Goal: Information Seeking & Learning: Learn about a topic

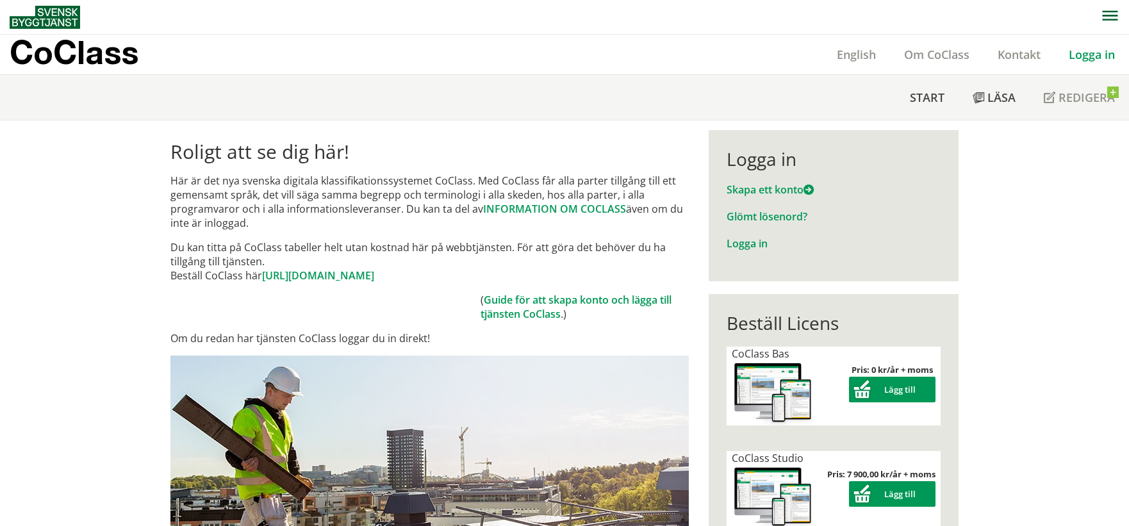
click at [1098, 54] on link "Logga in" at bounding box center [1091, 54] width 74 height 15
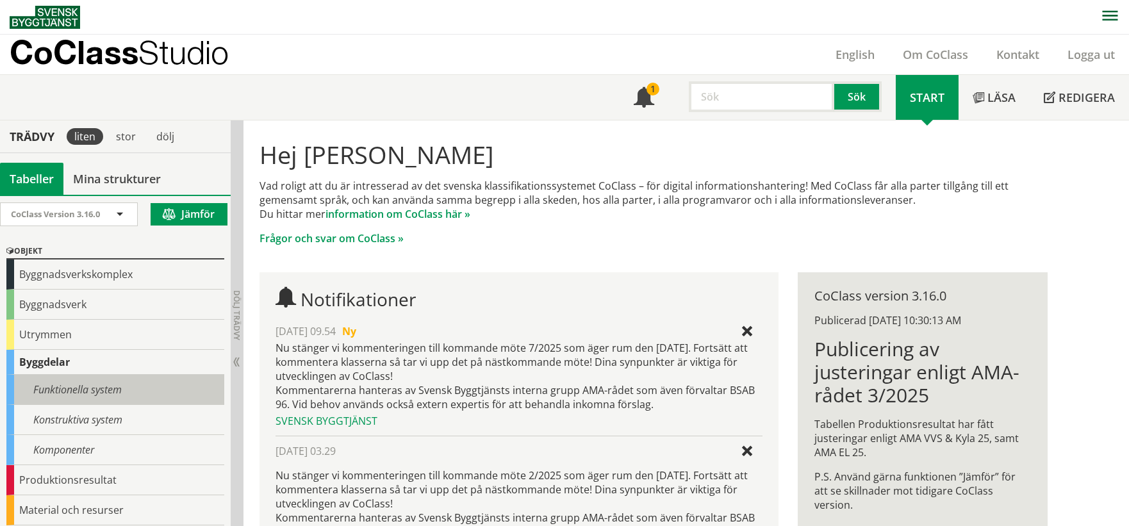
scroll to position [136, 0]
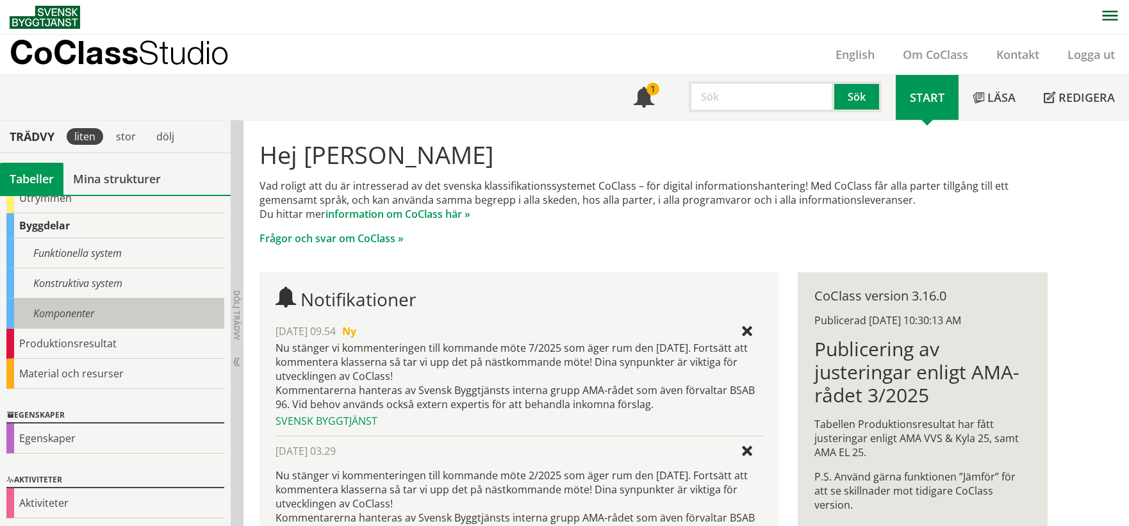
click at [96, 311] on div "Komponenter" at bounding box center [115, 313] width 218 height 30
click at [113, 313] on div "Komponenter" at bounding box center [115, 313] width 218 height 30
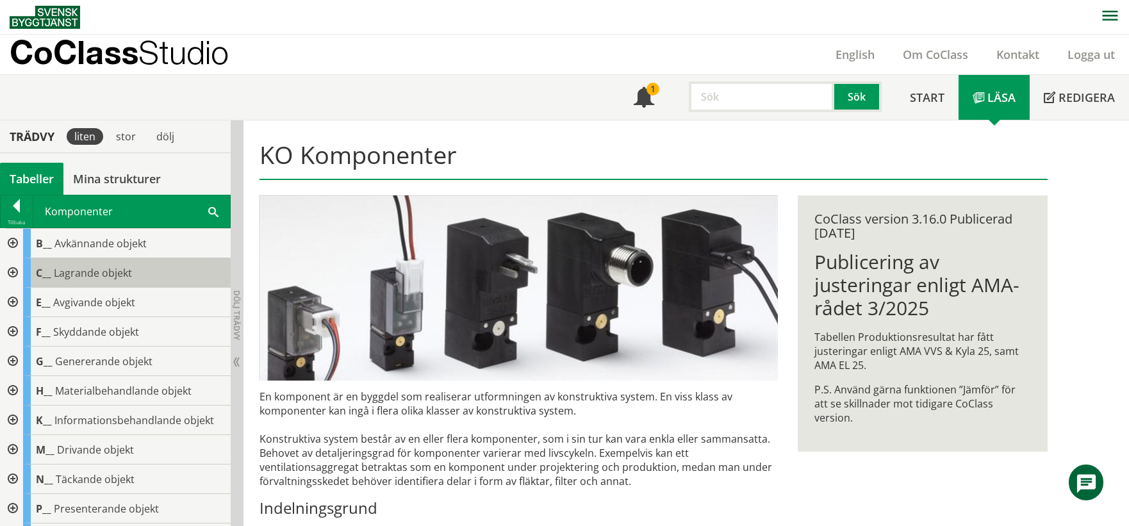
click at [117, 277] on span "Lagrande objekt" at bounding box center [93, 273] width 78 height 14
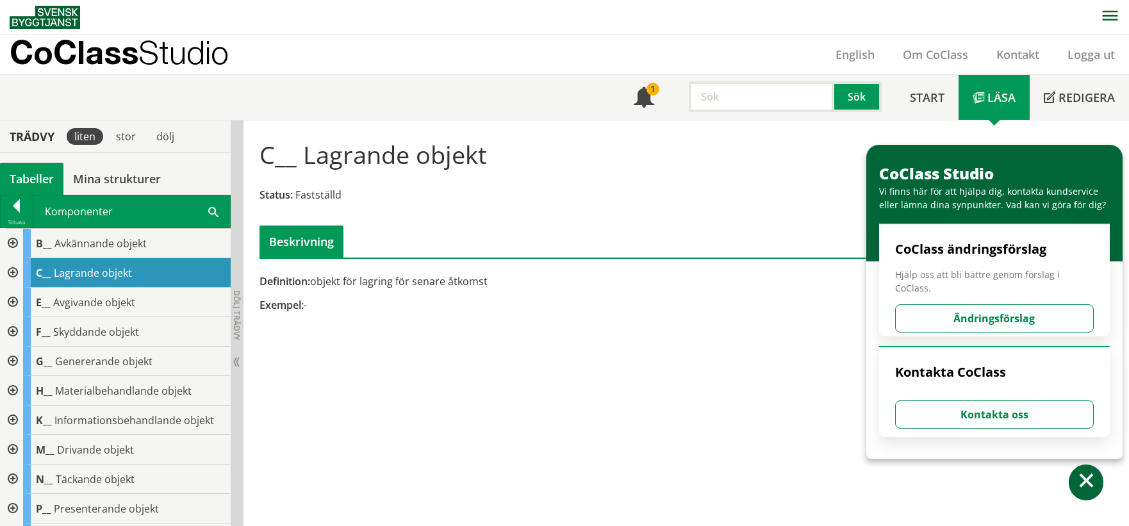
click at [8, 272] on div at bounding box center [11, 272] width 23 height 29
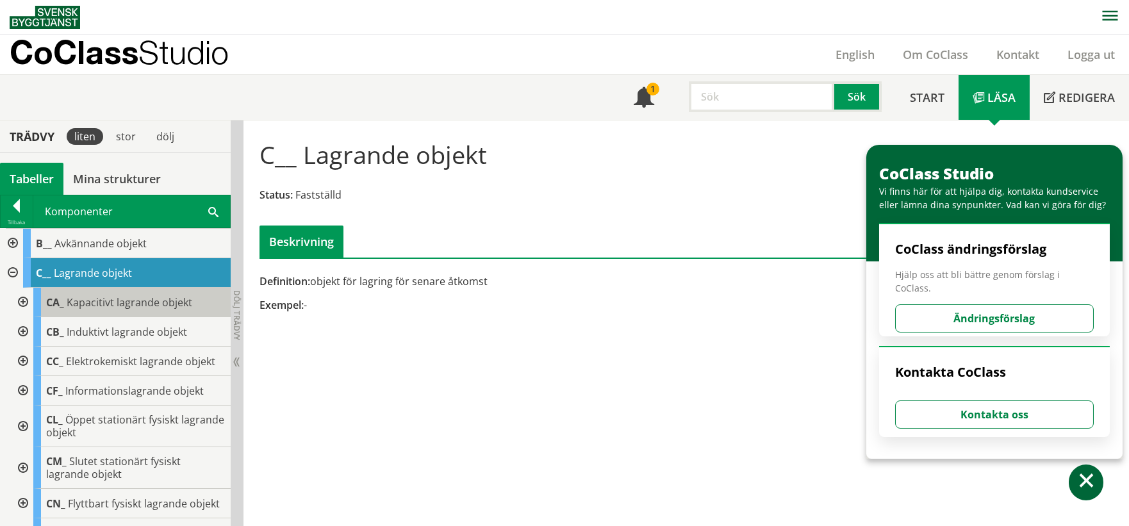
click at [51, 300] on span "CA_" at bounding box center [55, 302] width 18 height 14
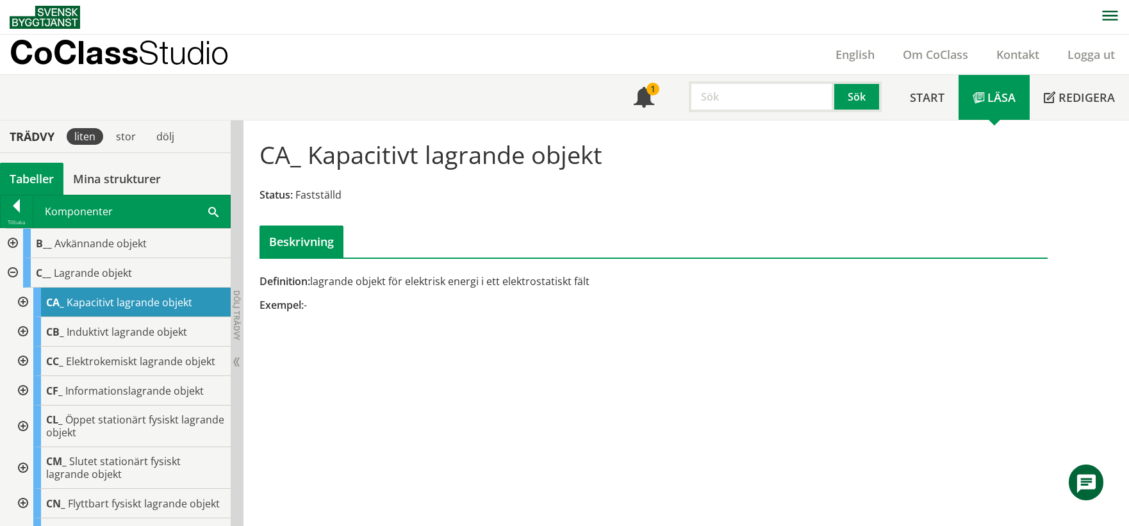
click at [22, 302] on div at bounding box center [21, 302] width 23 height 29
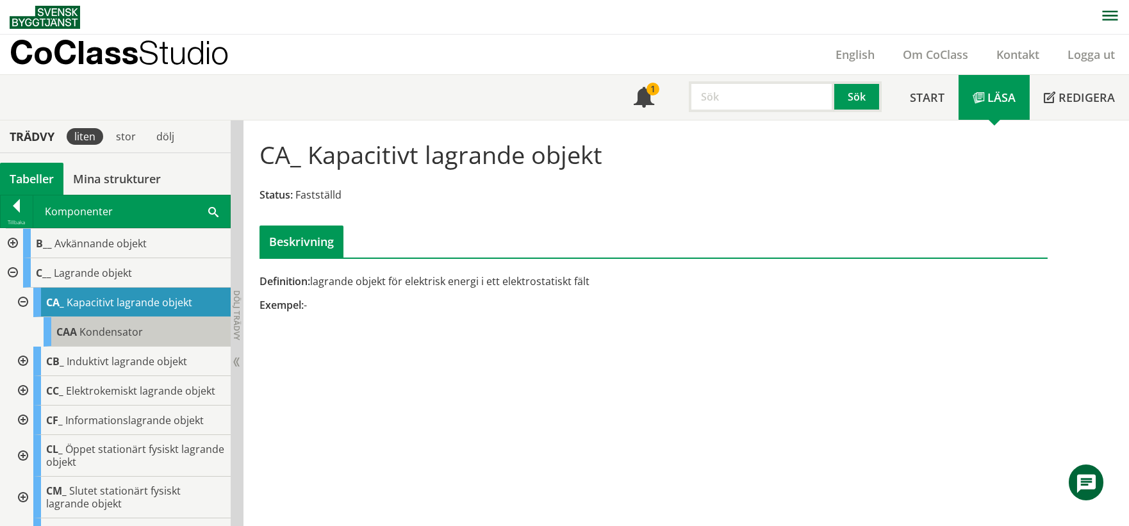
click at [57, 328] on span "CAA" at bounding box center [66, 332] width 20 height 14
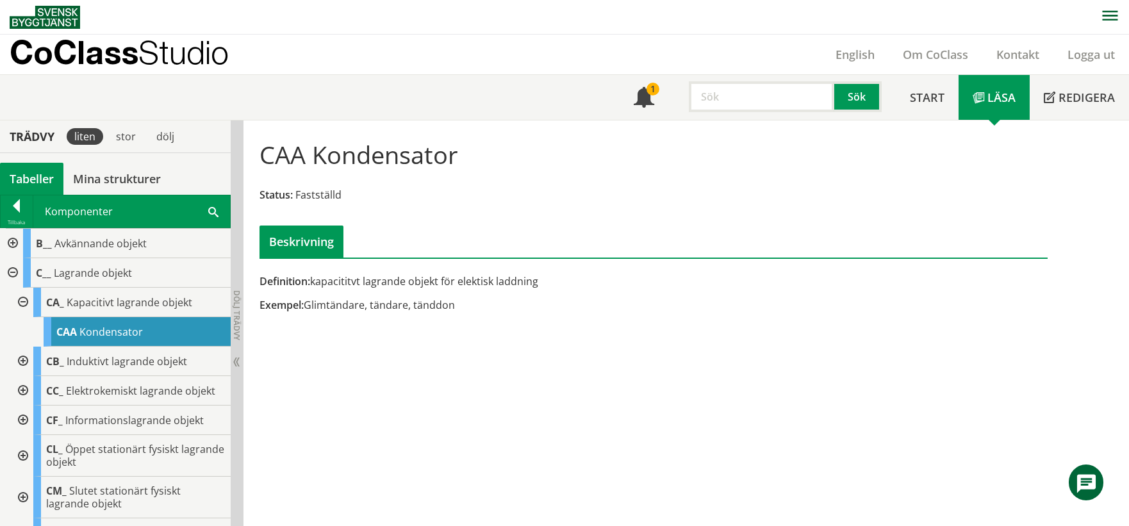
click at [16, 218] on div "Tillbaka" at bounding box center [17, 222] width 32 height 10
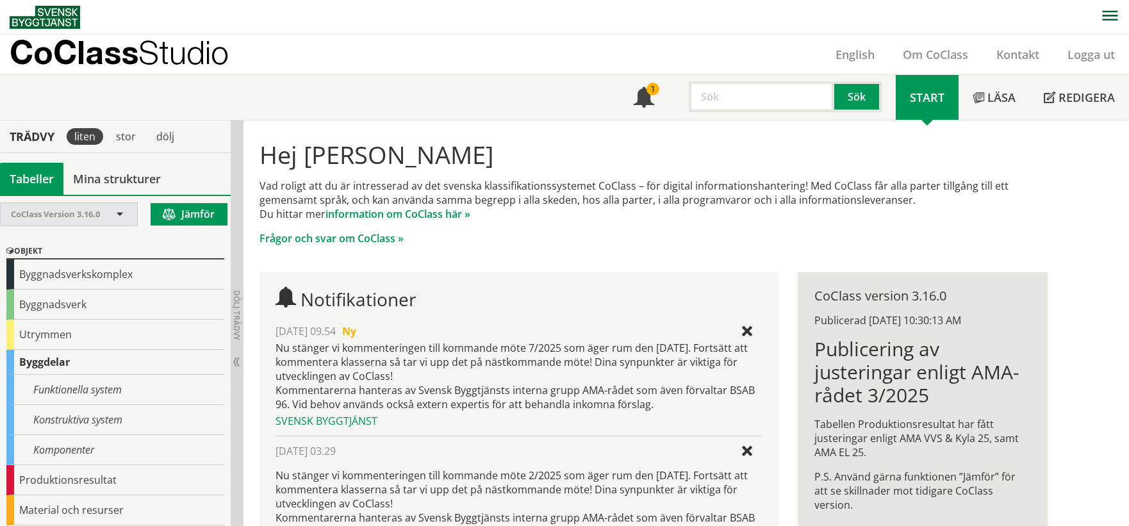
click at [113, 213] on div "CoClass Version 3.16.0" at bounding box center [62, 214] width 103 height 22
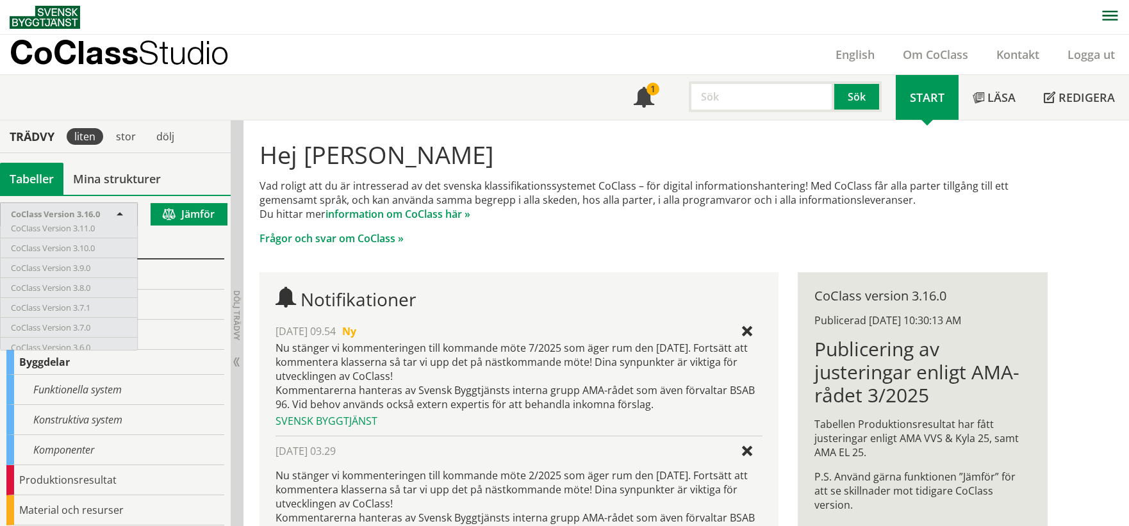
scroll to position [113, 0]
click at [86, 236] on span "CoClass Version 3.11.0" at bounding box center [53, 242] width 84 height 12
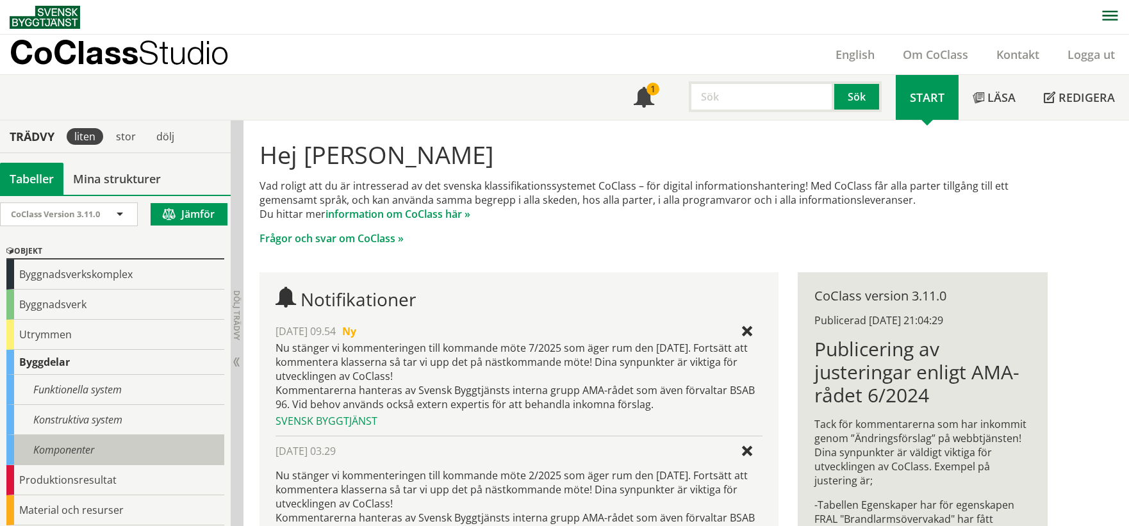
click at [94, 449] on div "Komponenter" at bounding box center [115, 450] width 218 height 30
click at [97, 445] on div "Komponenter" at bounding box center [115, 450] width 218 height 30
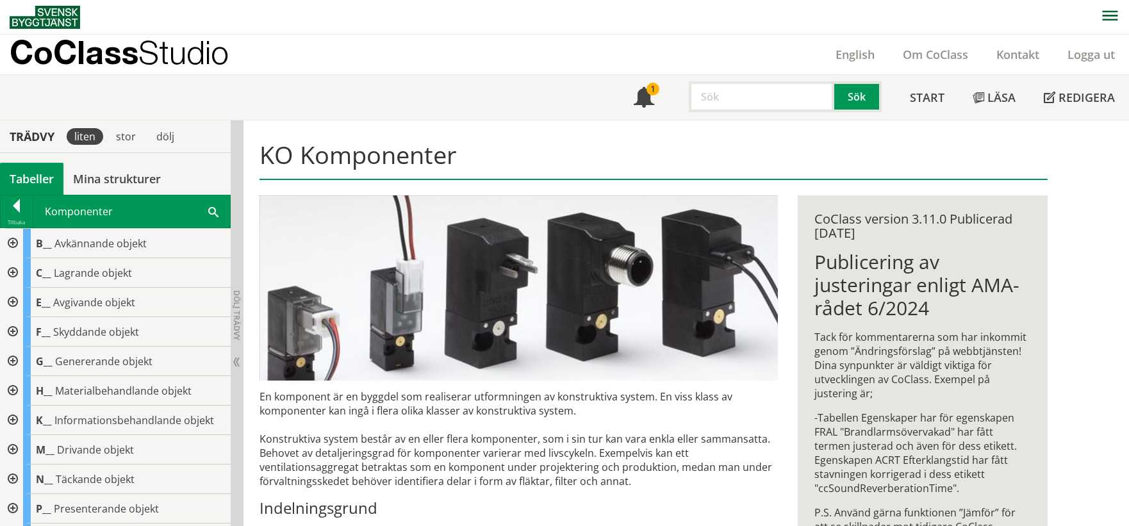
click at [20, 268] on div at bounding box center [11, 272] width 23 height 29
click at [20, 267] on div at bounding box center [11, 272] width 23 height 29
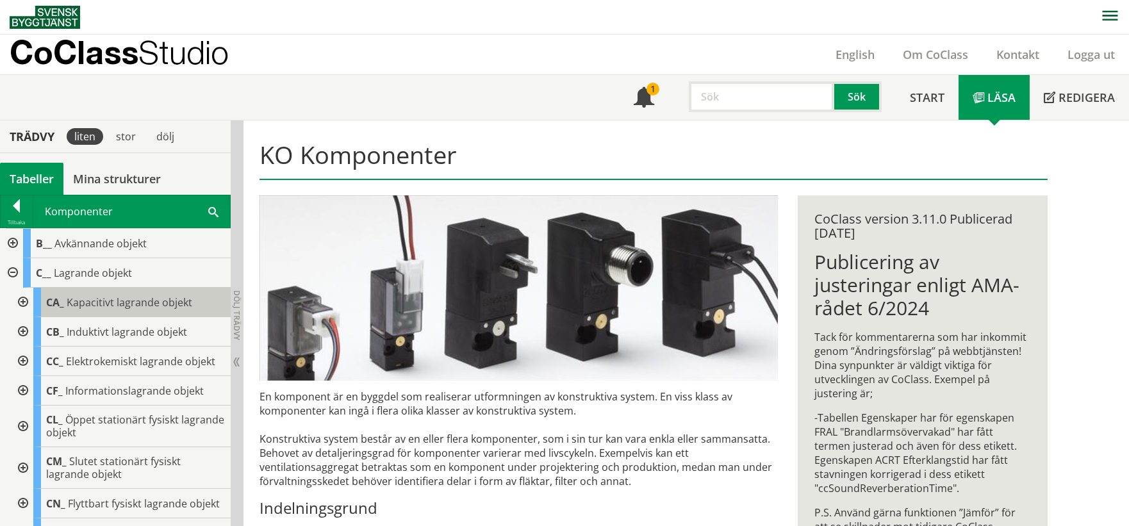
click at [128, 305] on span "Kapacitivt lagrande objekt" at bounding box center [130, 302] width 126 height 14
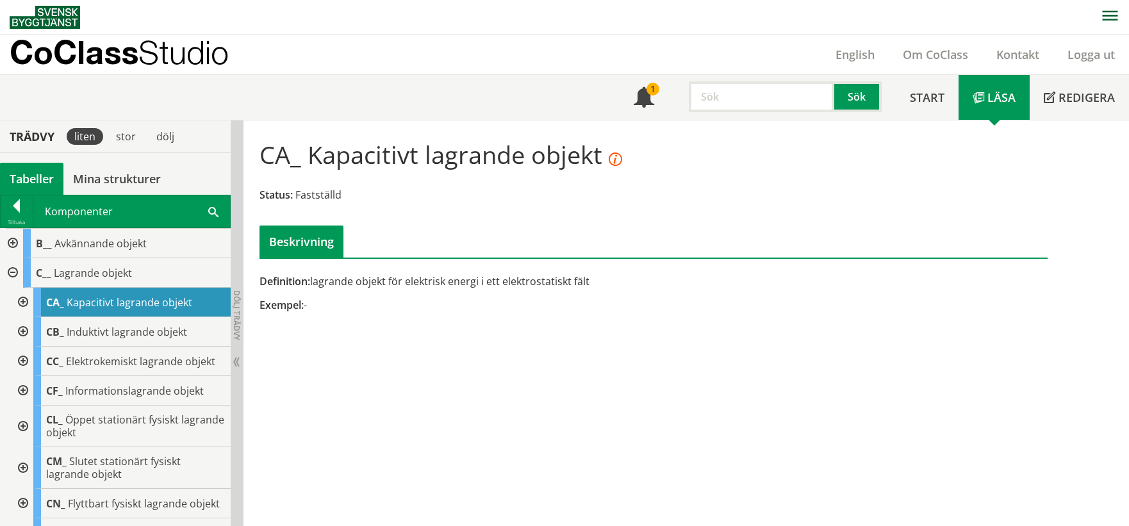
click at [22, 297] on div at bounding box center [21, 302] width 23 height 29
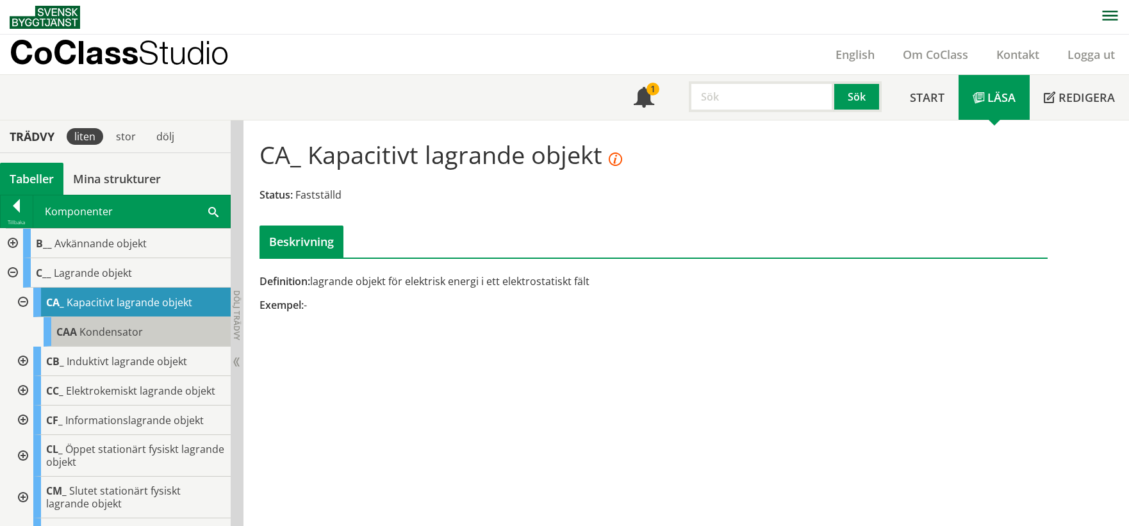
click at [60, 322] on div "CAA Kondensator" at bounding box center [137, 331] width 187 height 29
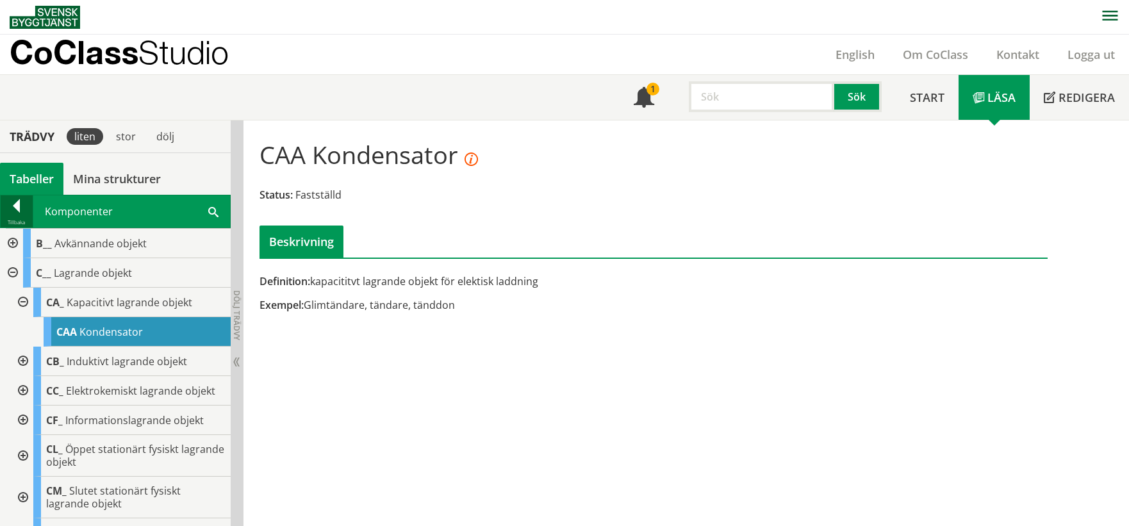
click at [13, 199] on div at bounding box center [17, 208] width 32 height 18
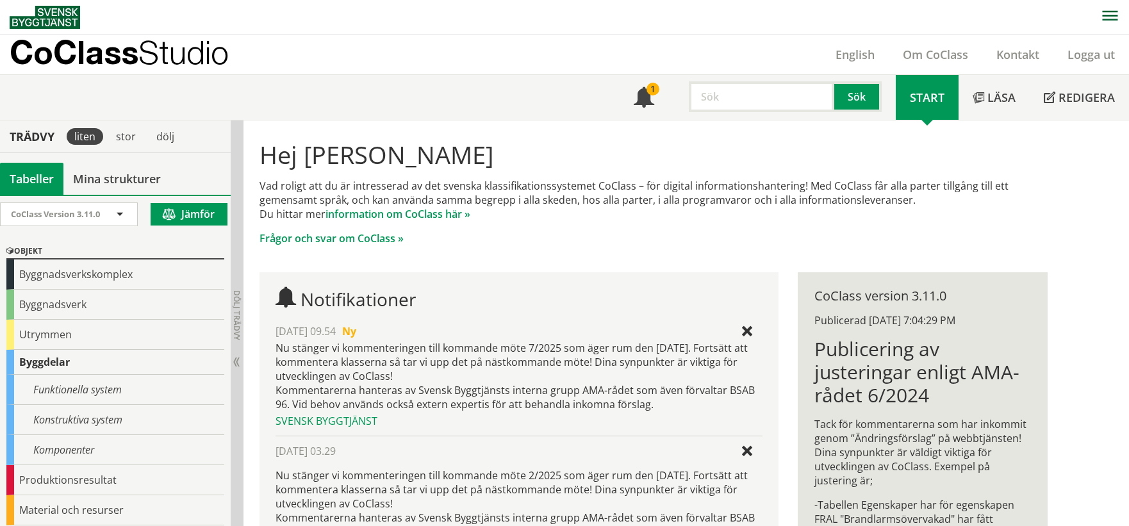
click at [167, 218] on span at bounding box center [172, 215] width 19 height 12
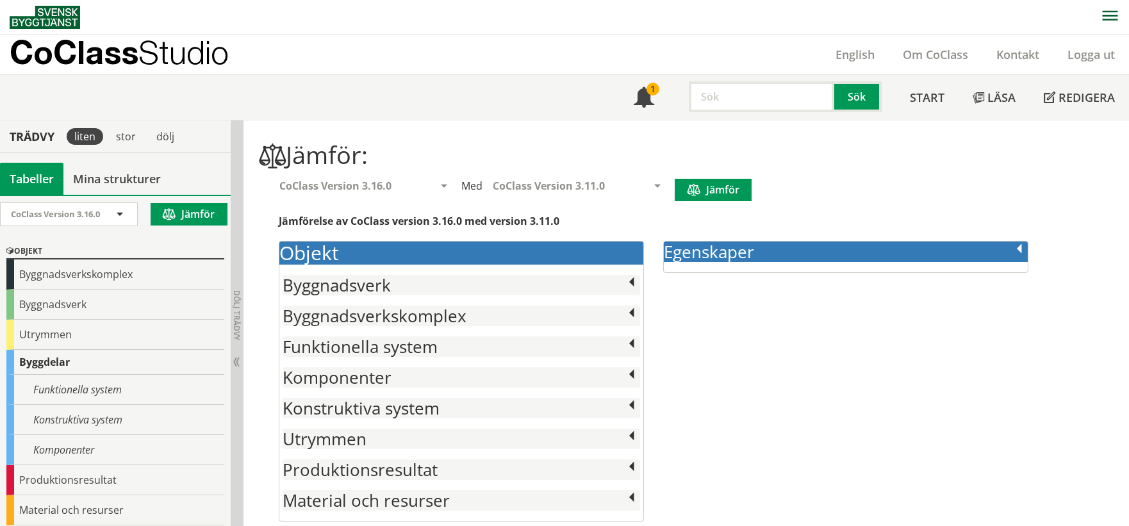
click at [420, 372] on h2 "Komponenter" at bounding box center [460, 377] width 357 height 20
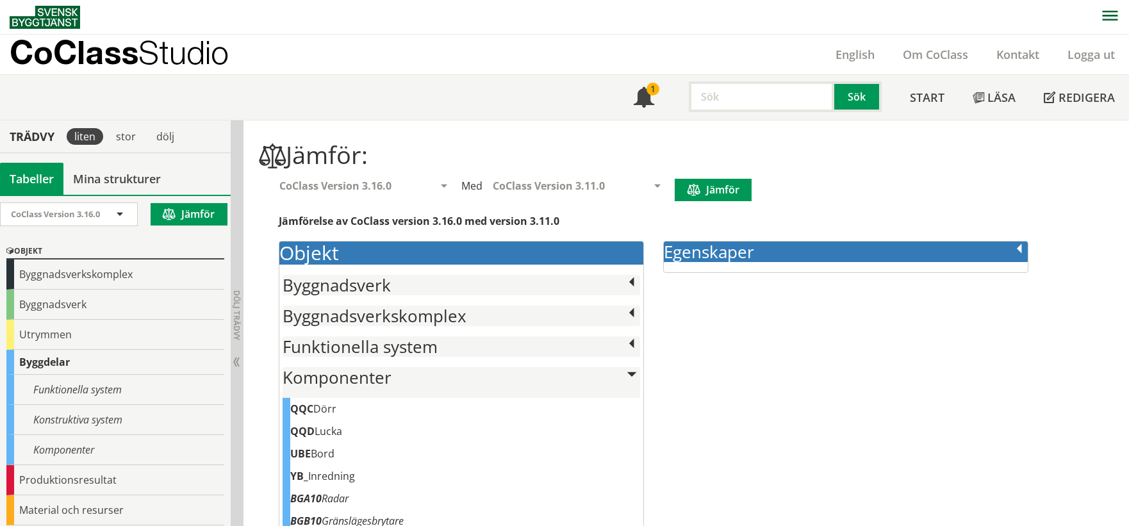
click at [420, 372] on h2 "Komponenter" at bounding box center [460, 377] width 357 height 20
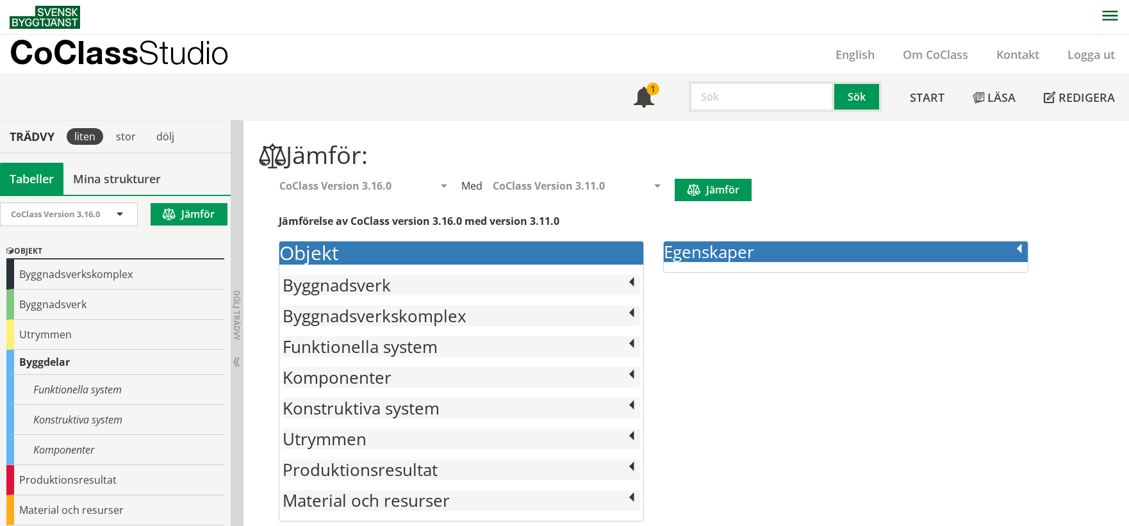
click at [446, 407] on h2 "Konstruktiva system" at bounding box center [460, 408] width 357 height 20
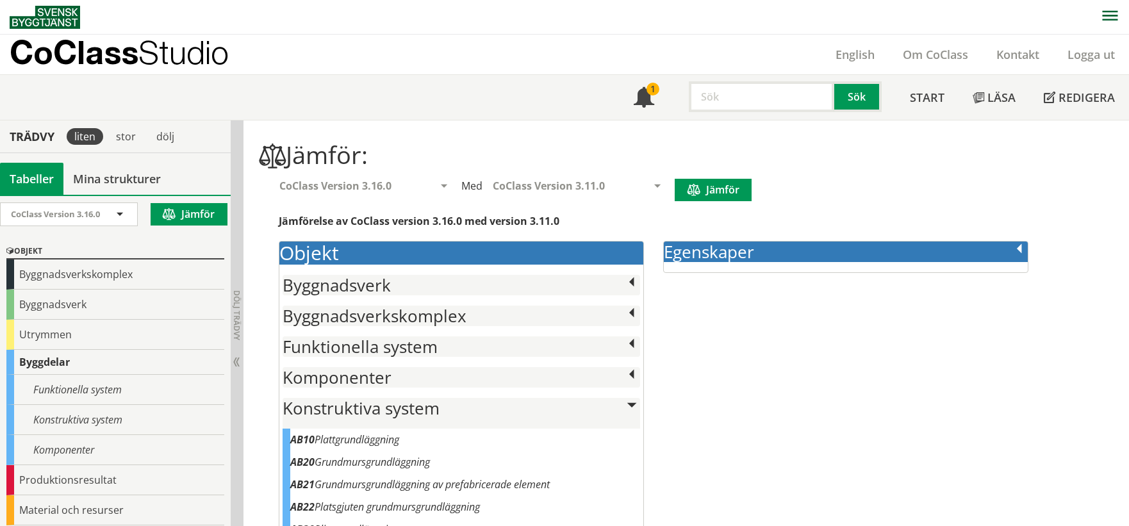
scroll to position [142, 0]
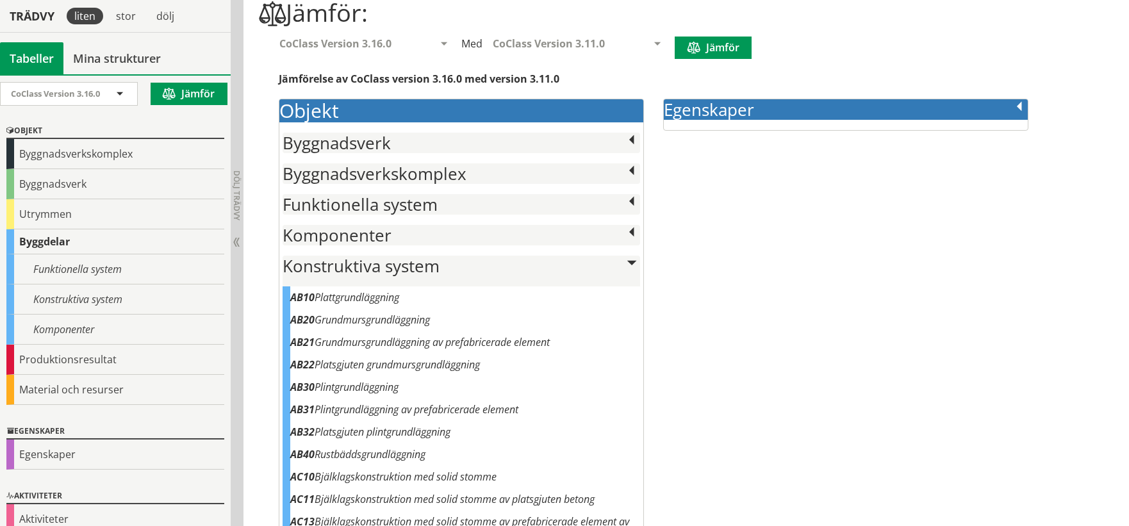
click at [441, 269] on h2 "Konstruktiva system" at bounding box center [460, 266] width 357 height 20
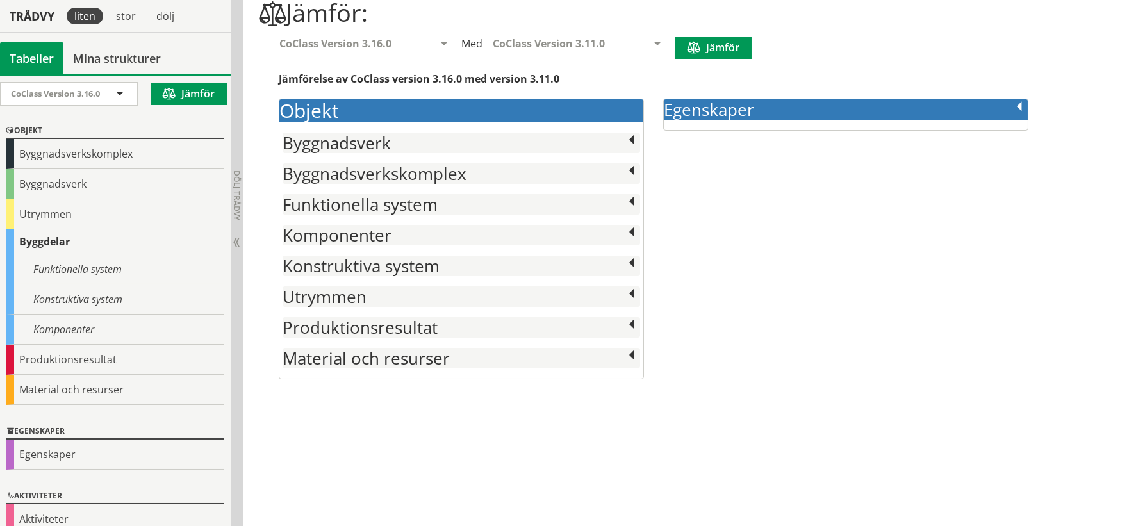
click at [409, 231] on h2 "Komponenter" at bounding box center [460, 235] width 357 height 20
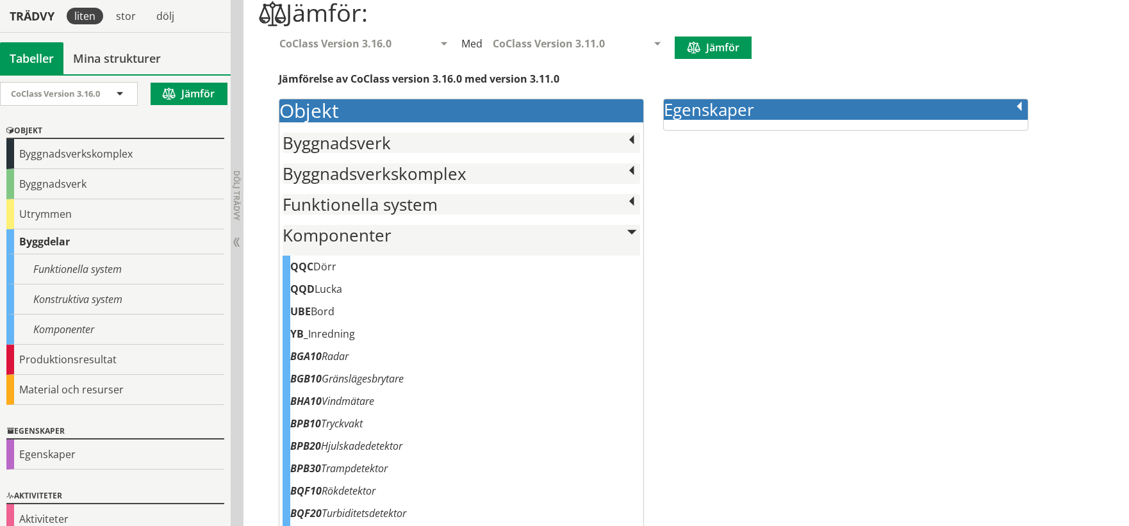
click at [783, 111] on h2 "Egenskaper" at bounding box center [846, 109] width 364 height 20
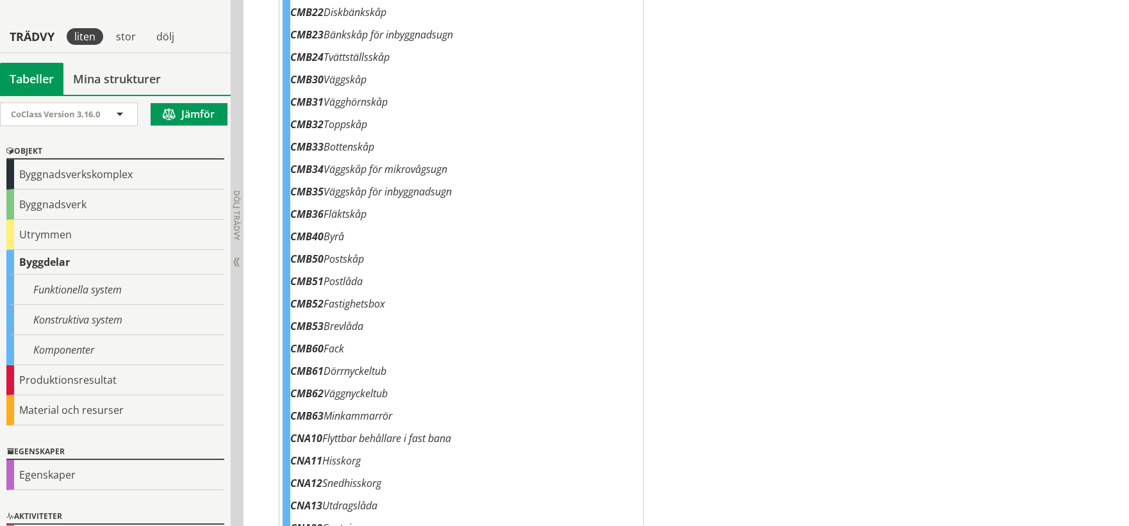
scroll to position [1850, 0]
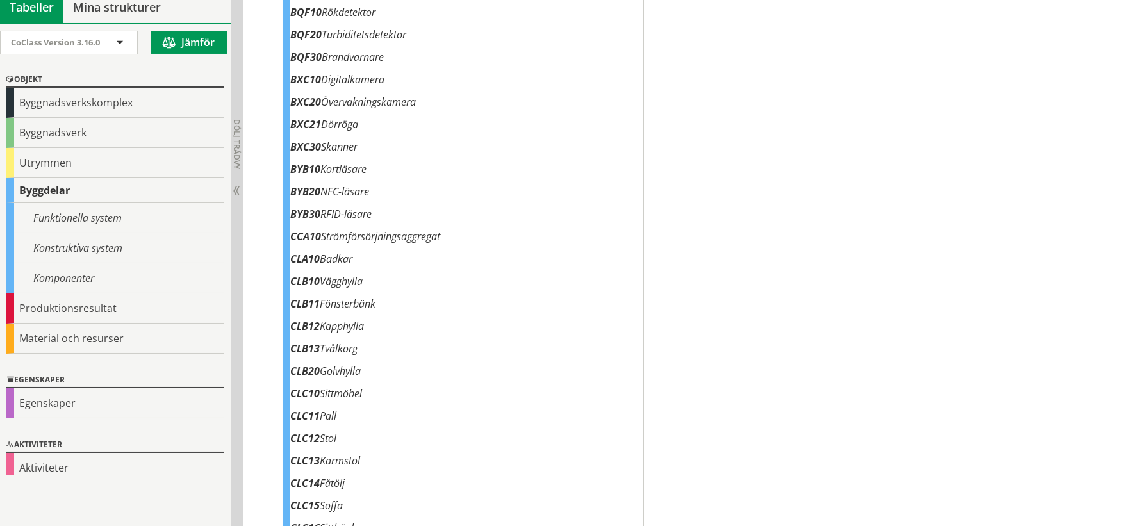
scroll to position [569, 0]
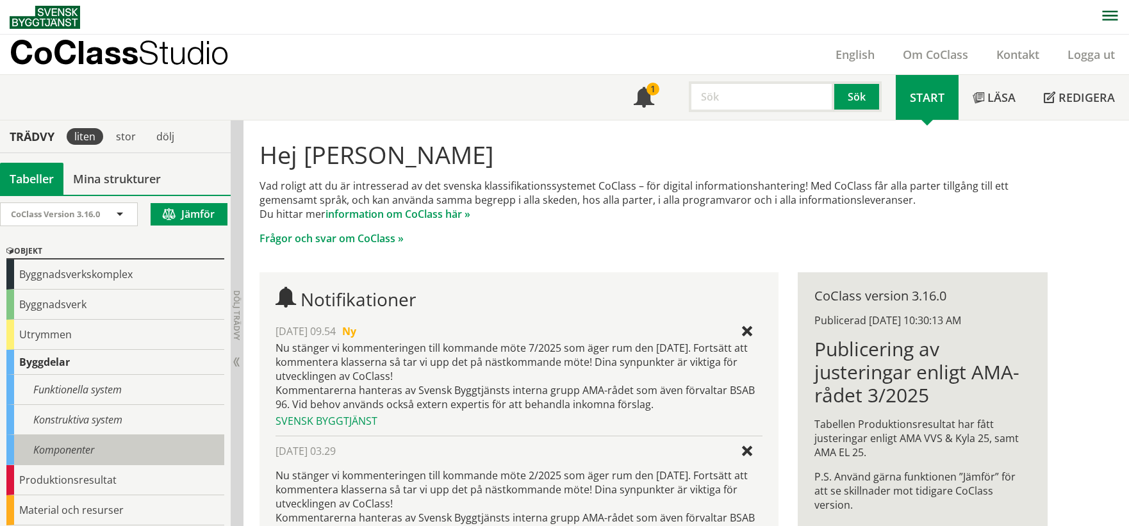
click at [143, 458] on div "Komponenter" at bounding box center [115, 450] width 218 height 30
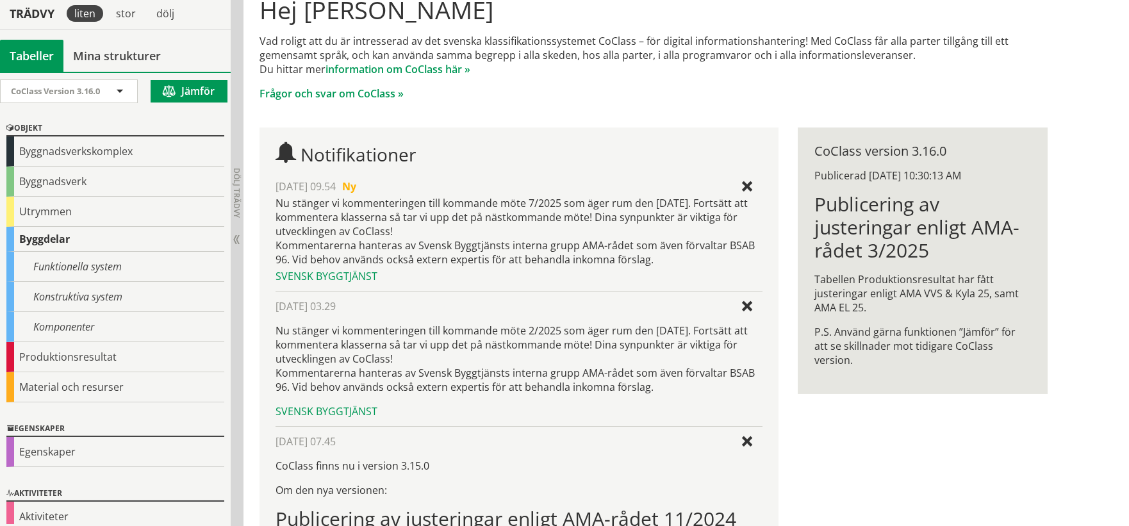
scroll to position [284, 0]
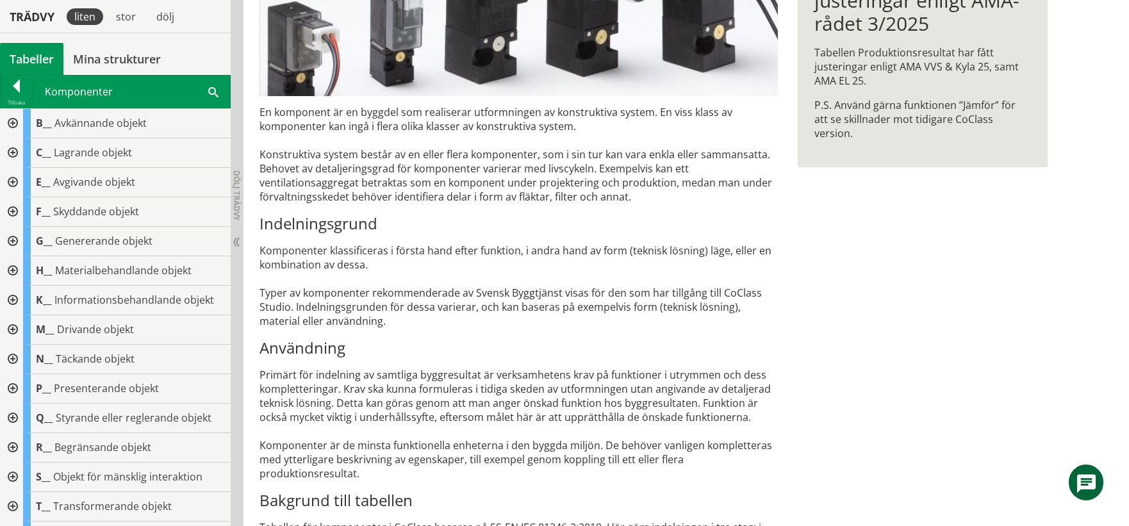
click at [20, 155] on div at bounding box center [11, 152] width 23 height 29
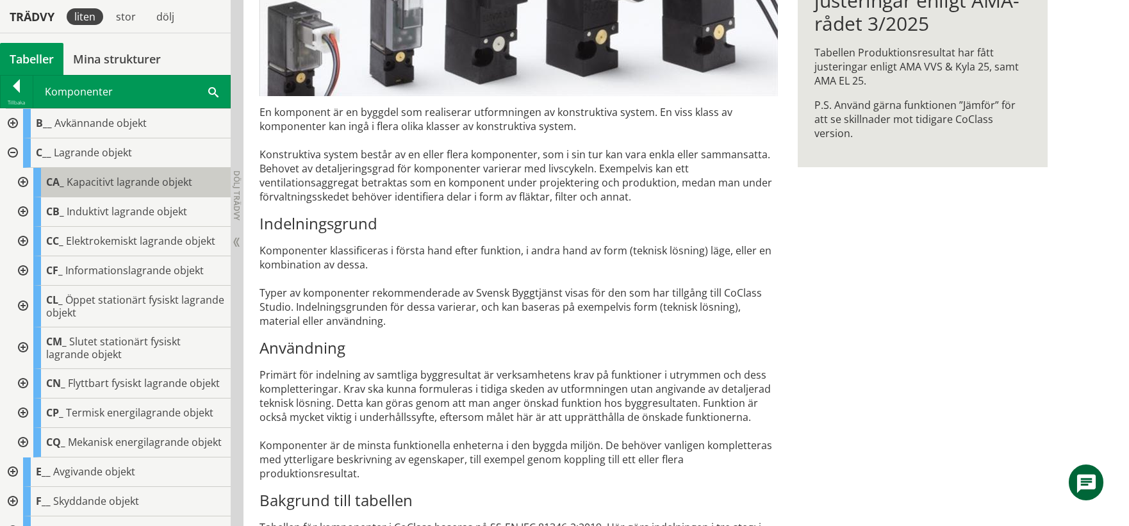
click at [63, 183] on div "CA_ Kapacitivt lagrande objekt" at bounding box center [131, 182] width 197 height 29
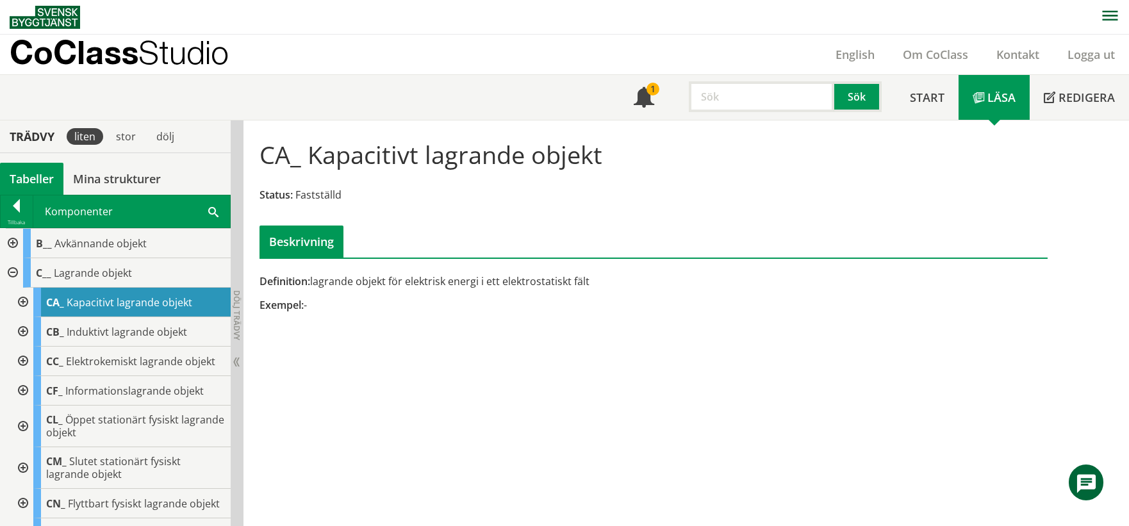
click at [19, 295] on div at bounding box center [21, 302] width 23 height 29
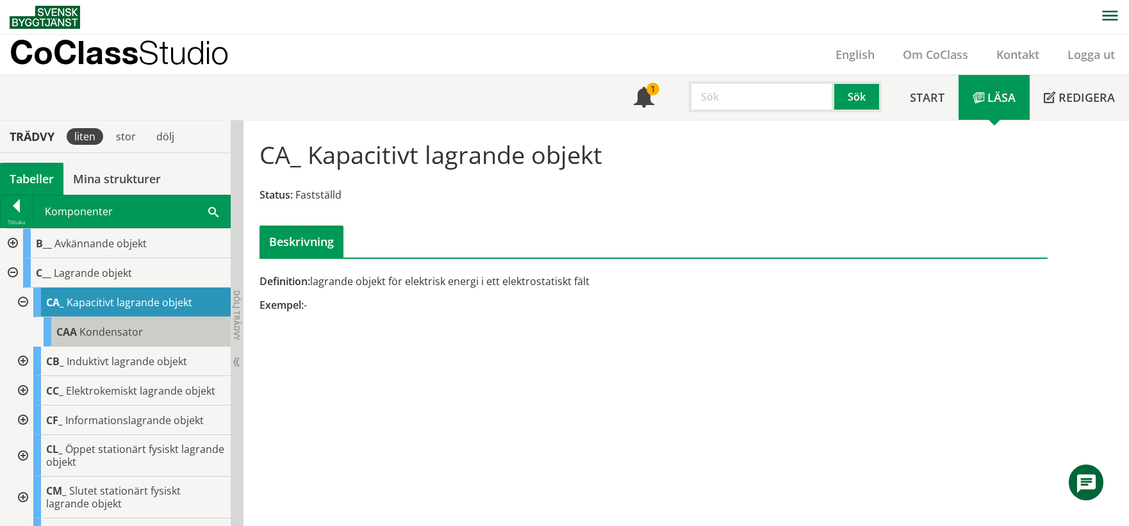
click at [65, 337] on span "CAA" at bounding box center [66, 332] width 20 height 14
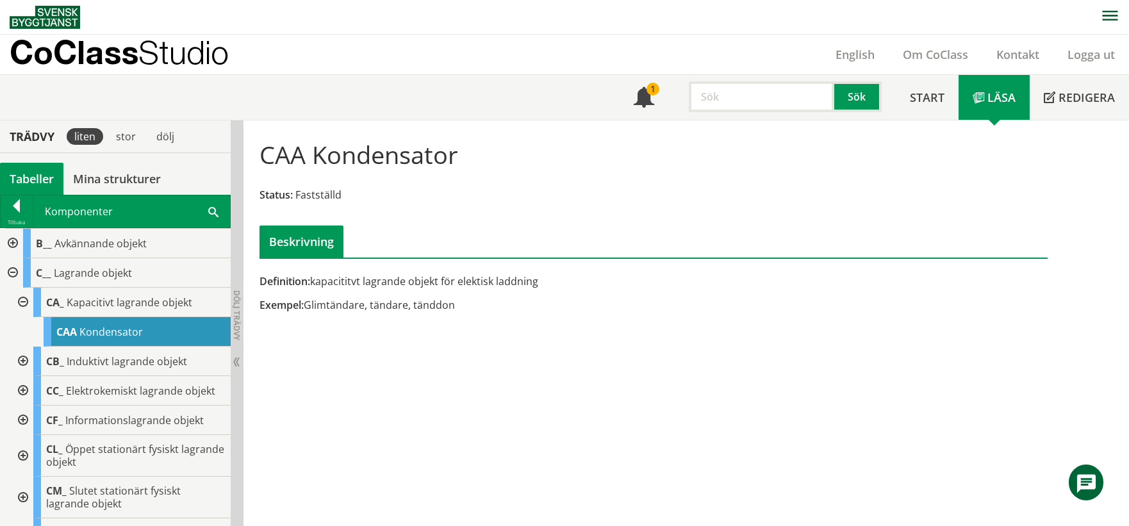
click at [379, 353] on div "CAA Kondensator Status: Fastställd Beskrivning Definition: kapacititvt lagrande…" at bounding box center [685, 323] width 885 height 406
click at [241, 443] on div "Dölj trädvy Visa trädvy" at bounding box center [237, 323] width 13 height 406
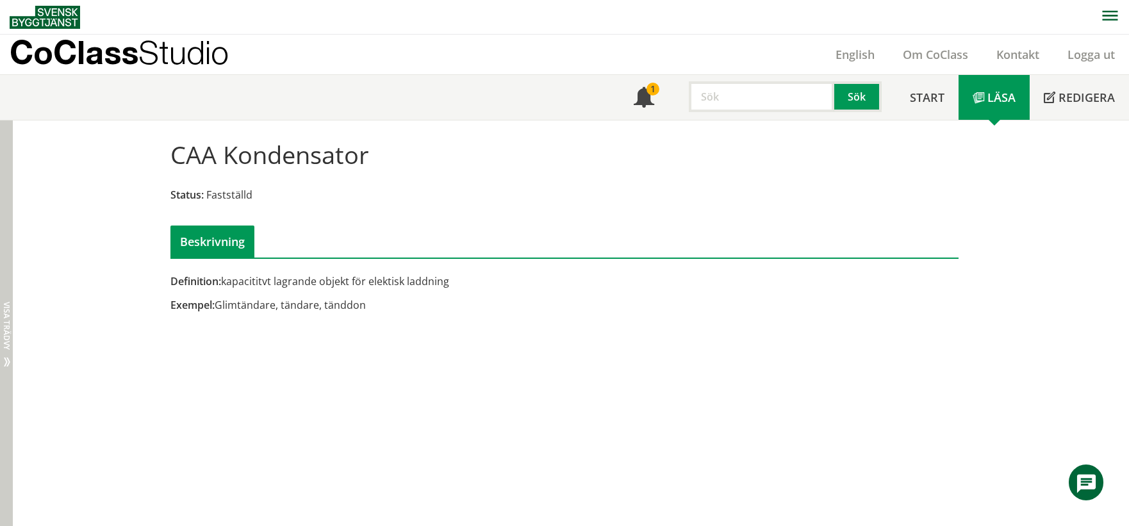
click at [3, 322] on span "Visa trädvy" at bounding box center [7, 326] width 8 height 48
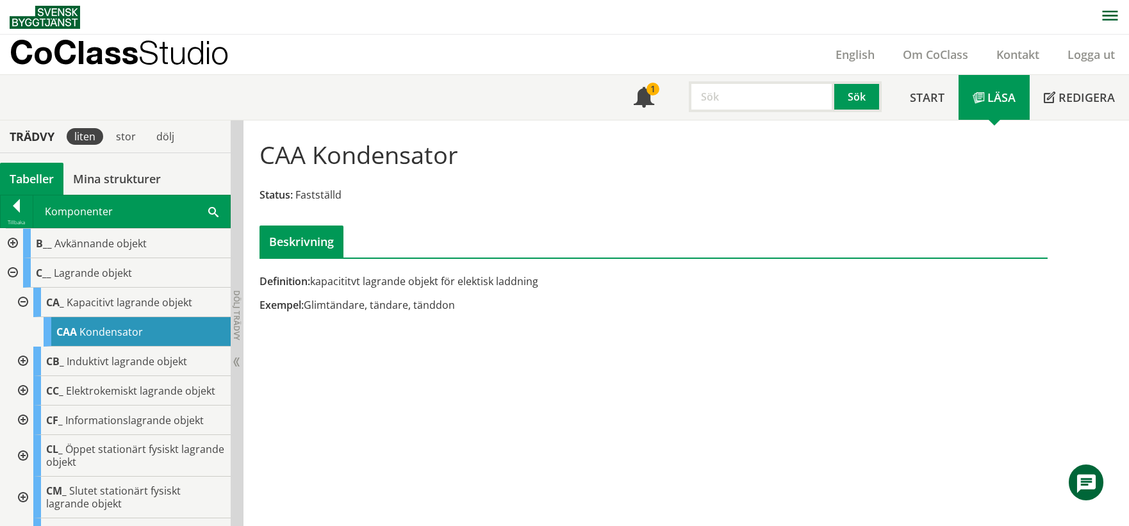
click at [139, 329] on span "Kondensator" at bounding box center [110, 332] width 63 height 14
click at [127, 305] on span "Kapacitivt lagrande objekt" at bounding box center [130, 302] width 126 height 14
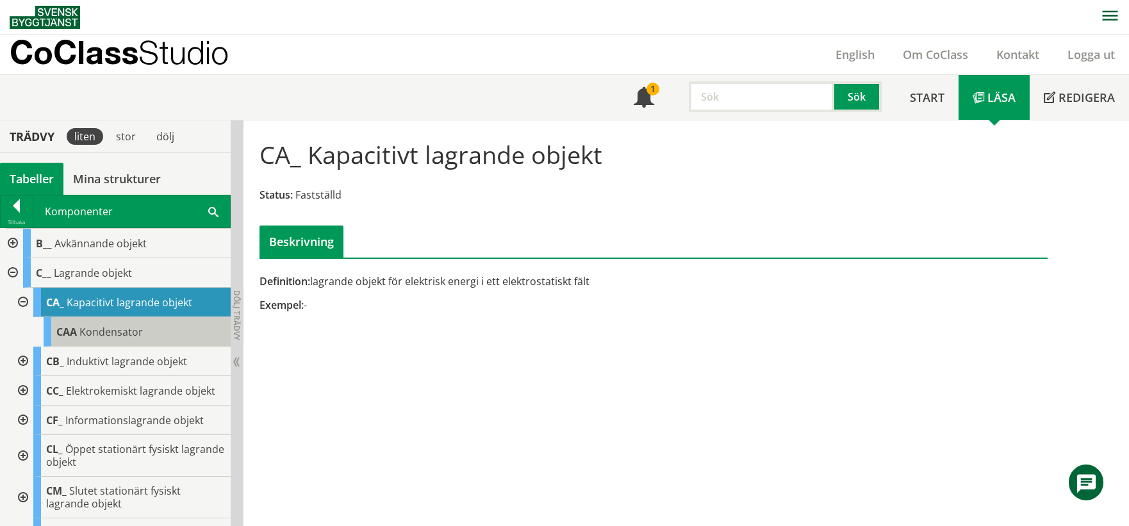
click at [137, 322] on div "CAA Kondensator" at bounding box center [137, 331] width 187 height 29
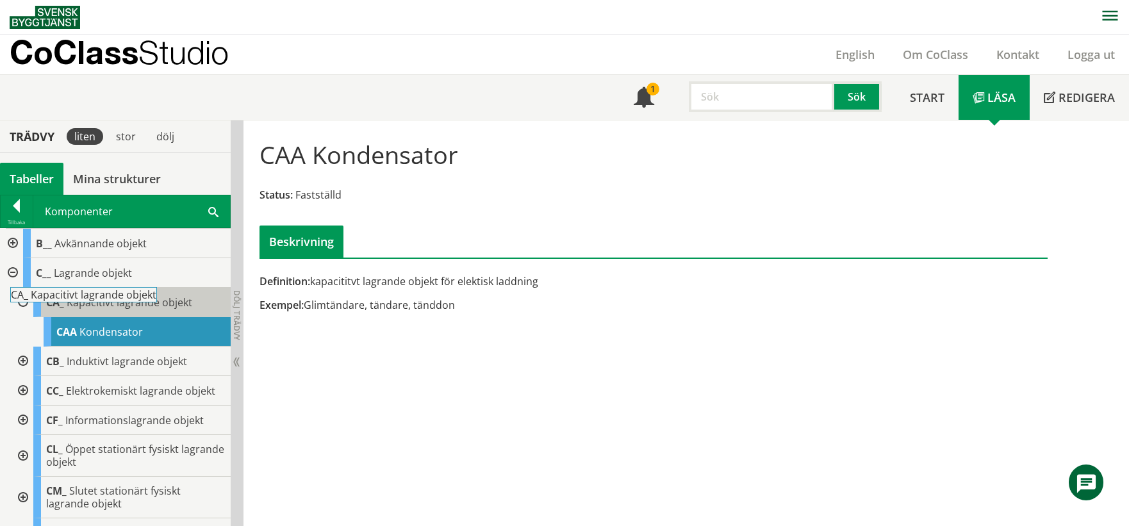
click at [128, 306] on span "Kapacitivt lagrande objekt" at bounding box center [130, 302] width 126 height 14
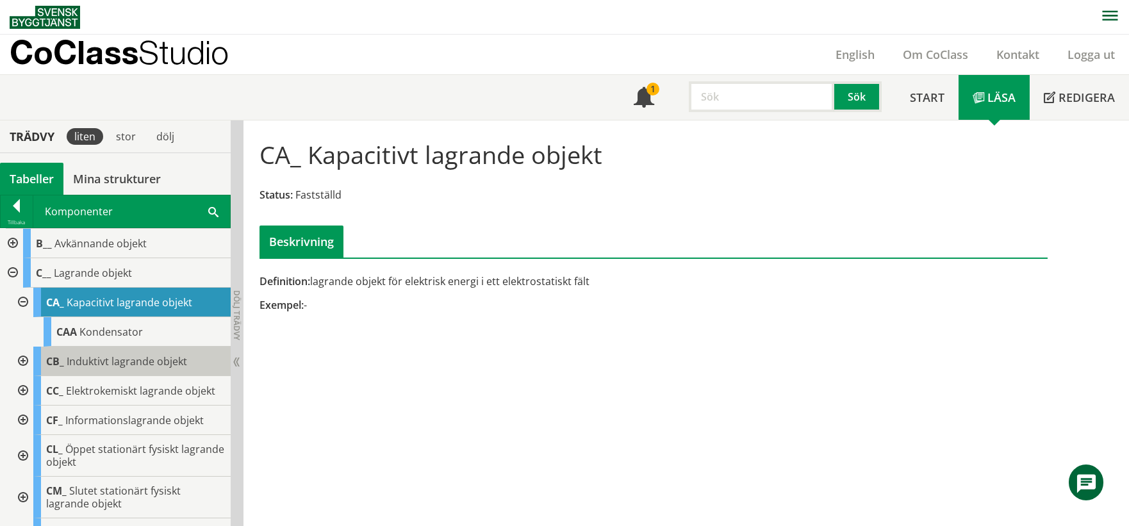
click at [152, 347] on div "CB_ Induktivt lagrande objekt" at bounding box center [131, 361] width 197 height 29
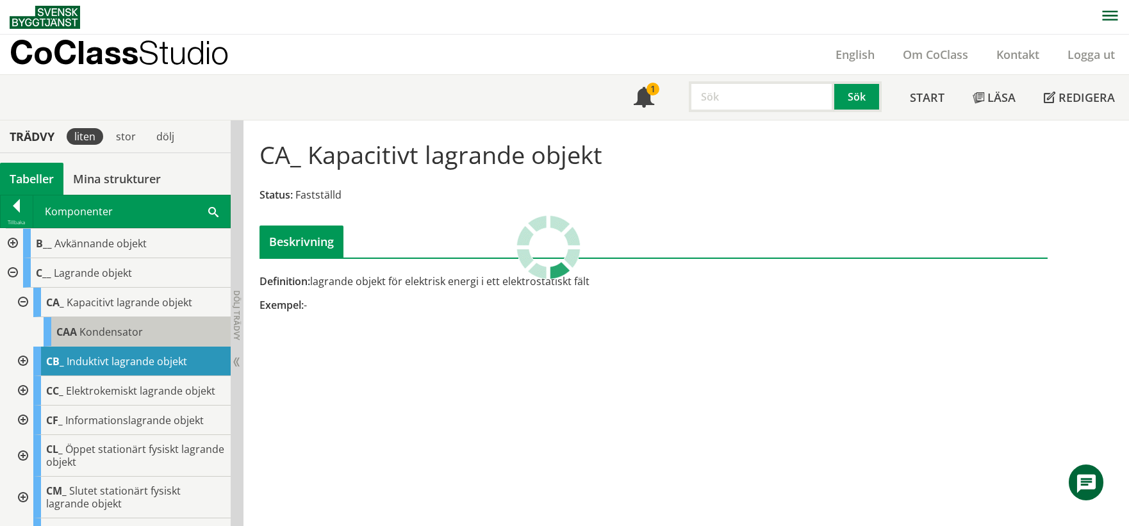
click at [135, 327] on span "Kondensator" at bounding box center [110, 332] width 63 height 14
